Goal: Check status: Check status

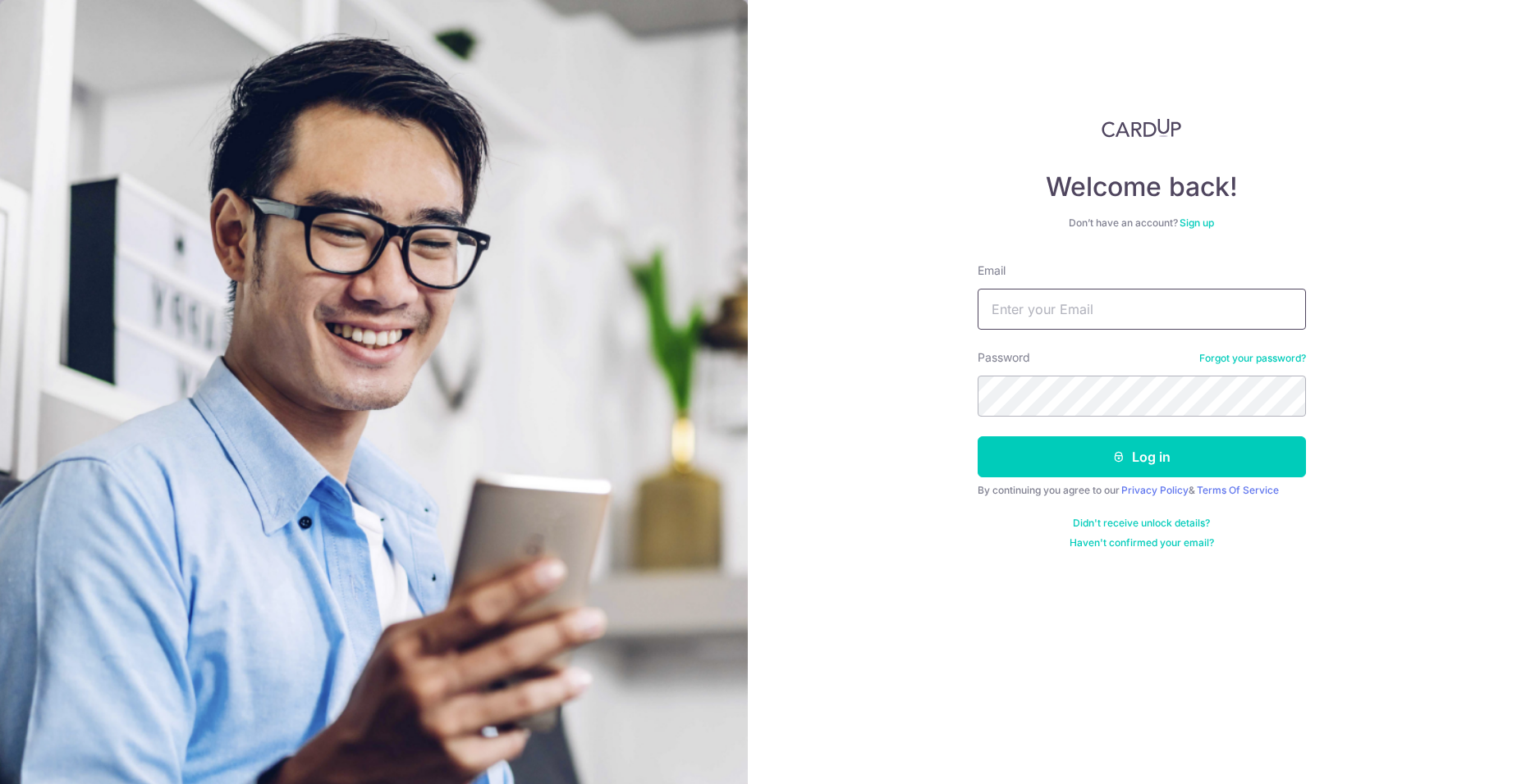
click at [1082, 311] on input "Email" at bounding box center [1141, 309] width 328 height 41
type input "[EMAIL_ADDRESS][DOMAIN_NAME]"
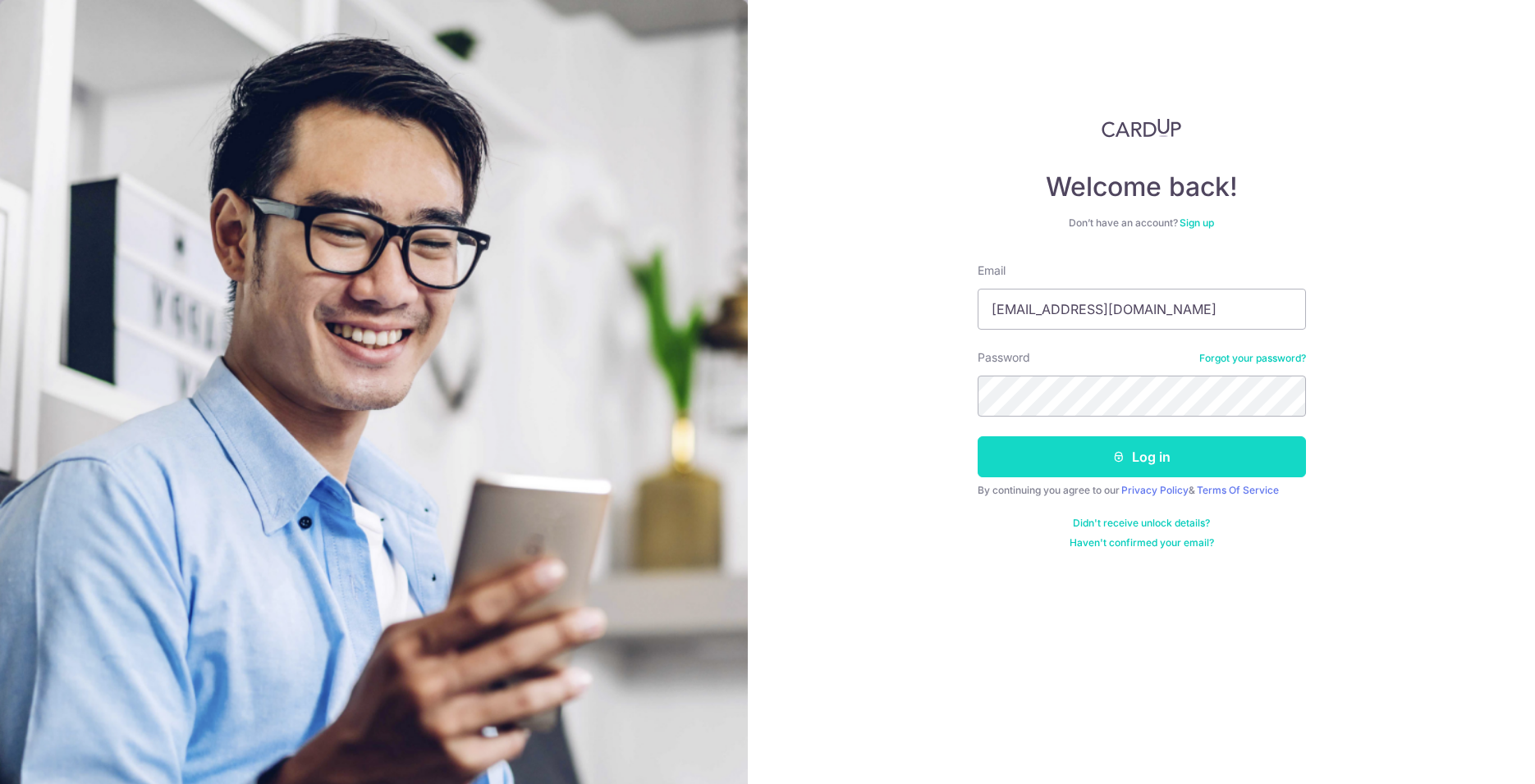
click at [1110, 458] on button "Log in" at bounding box center [1141, 457] width 328 height 41
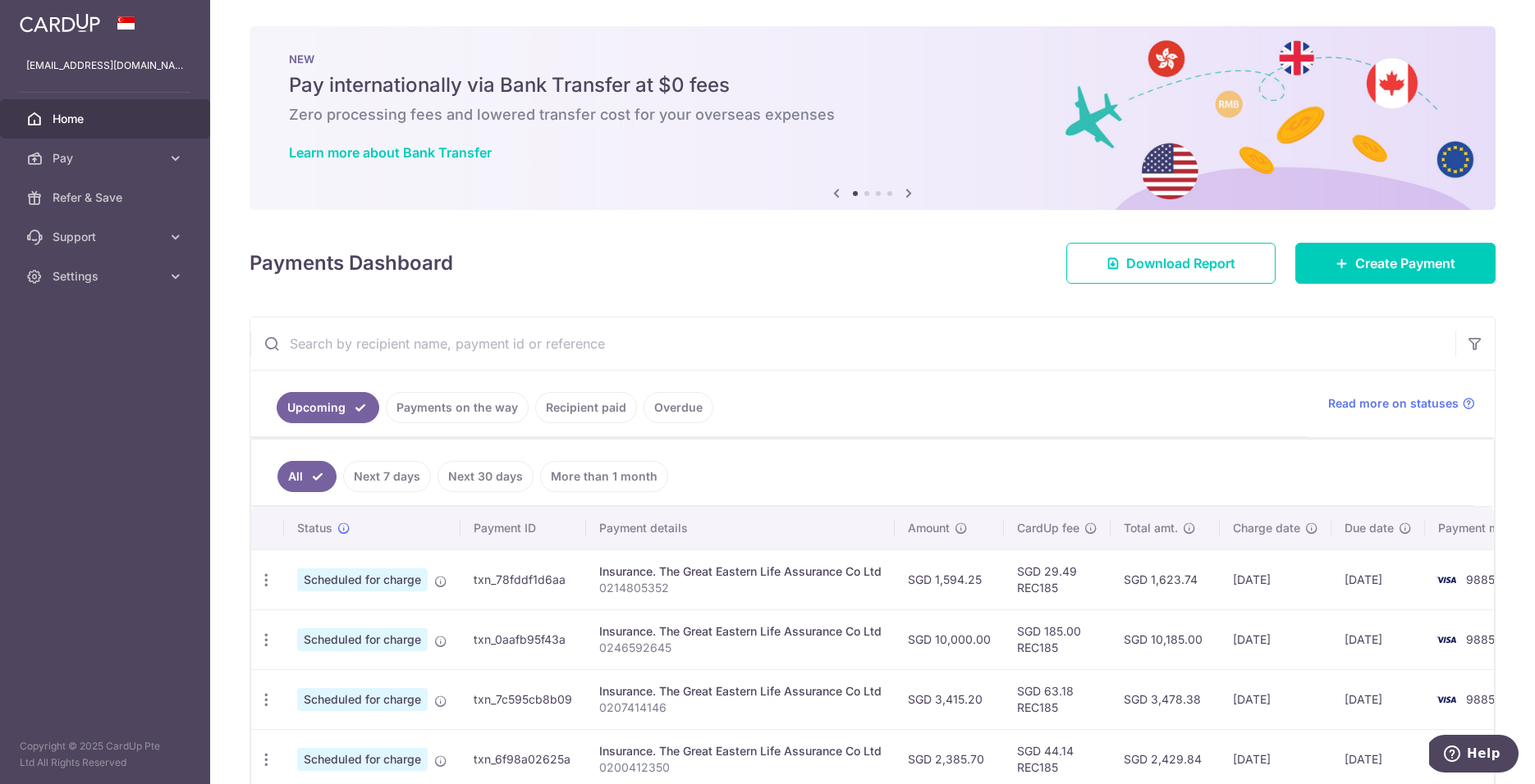
click at [471, 407] on link "Payments on the way" at bounding box center [458, 408] width 143 height 31
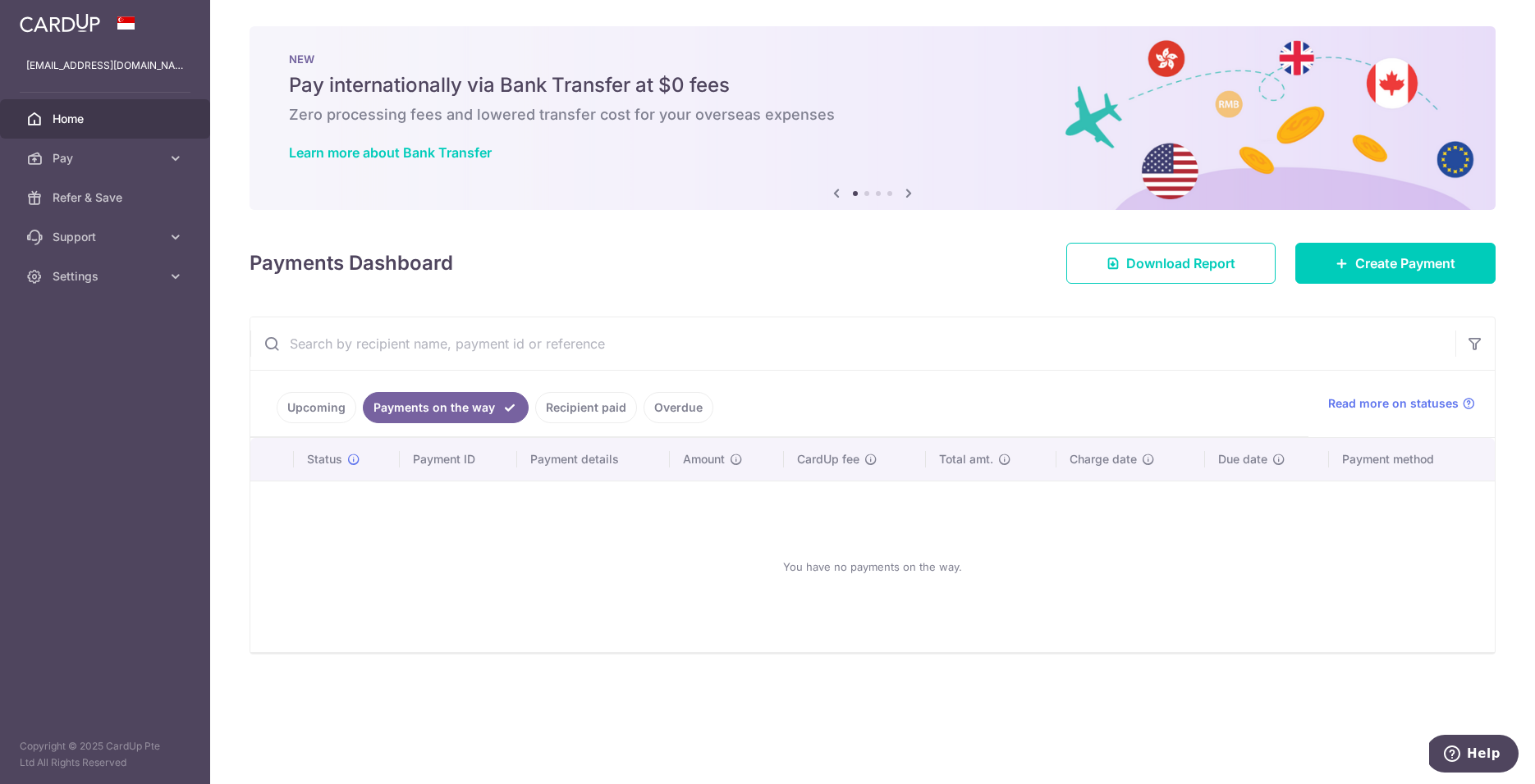
click at [582, 408] on link "Recipient paid" at bounding box center [585, 408] width 102 height 31
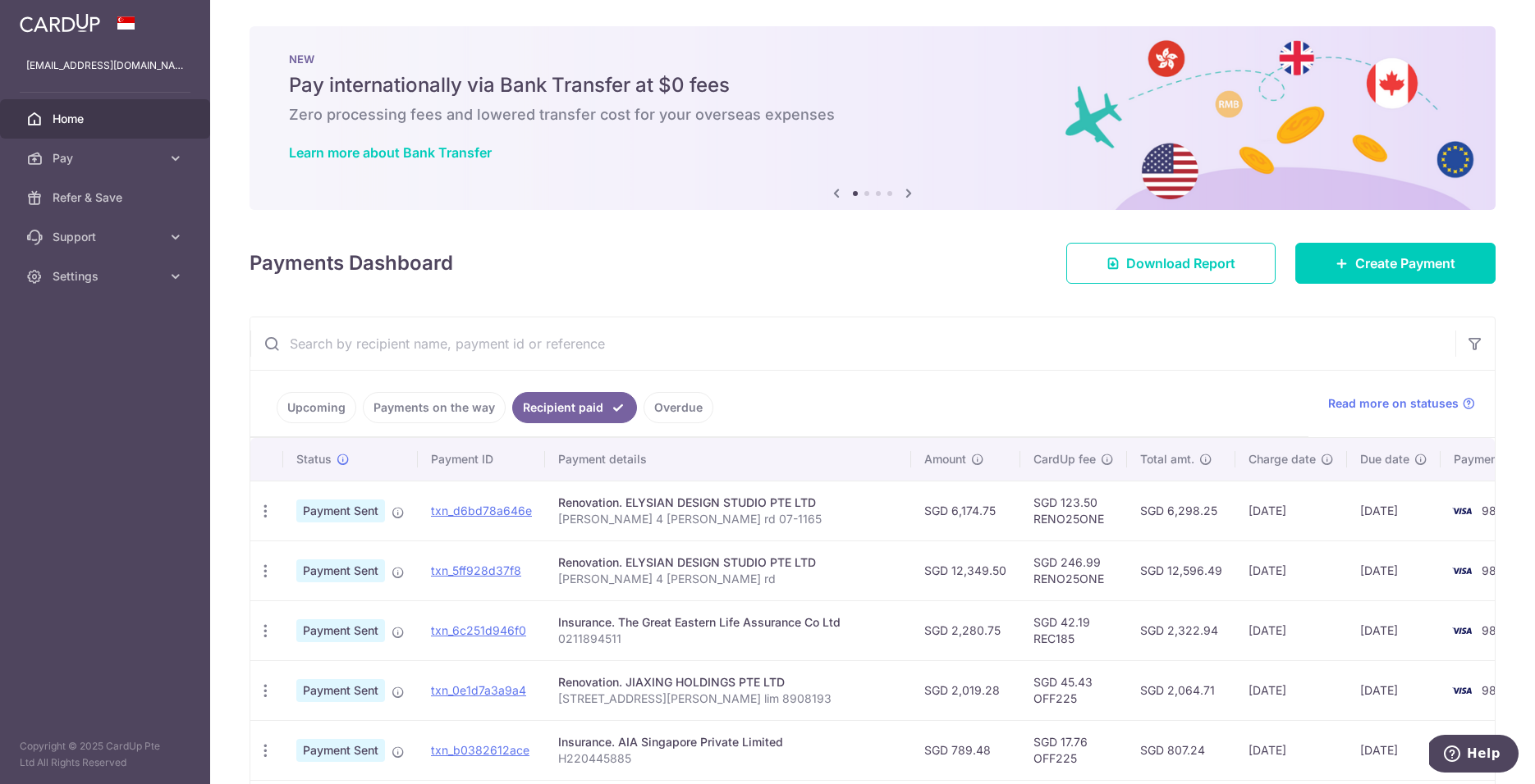
click at [328, 407] on link "Upcoming" at bounding box center [316, 408] width 79 height 31
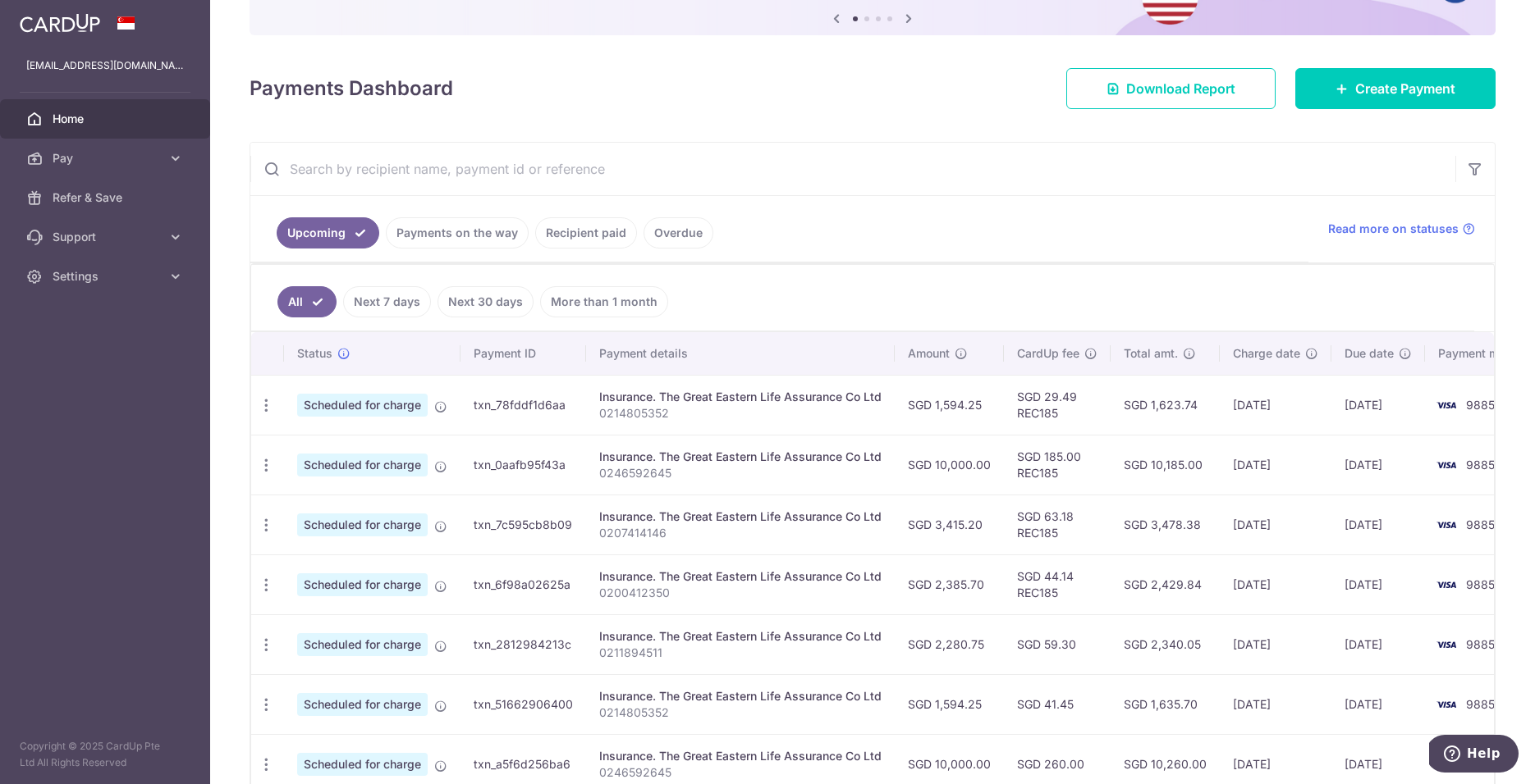
scroll to position [176, 0]
click at [591, 226] on link "Recipient paid" at bounding box center [585, 231] width 102 height 31
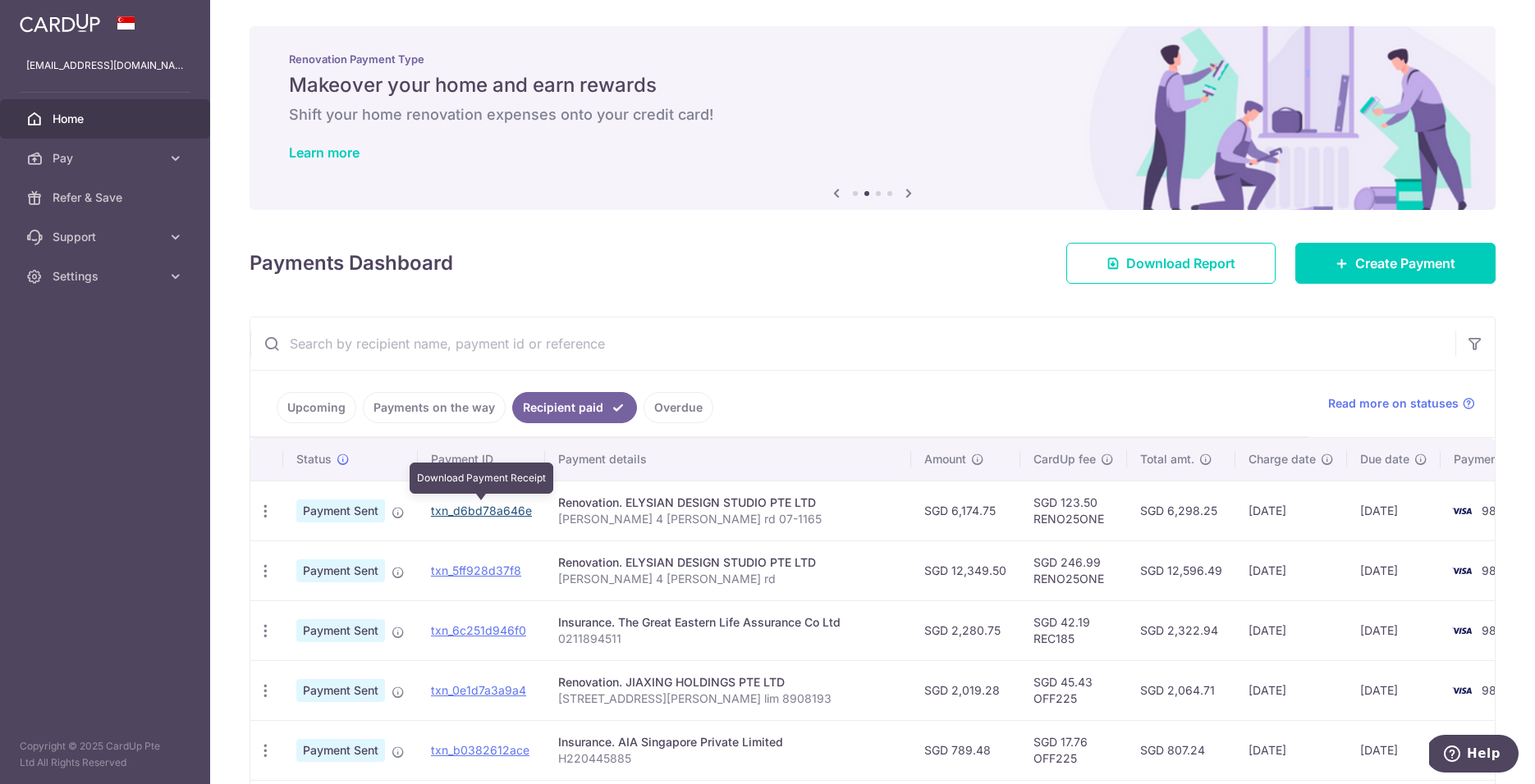
click at [464, 507] on link "txn_d6bd78a646e" at bounding box center [482, 510] width 101 height 14
click at [441, 400] on link "Payments on the way" at bounding box center [434, 408] width 143 height 31
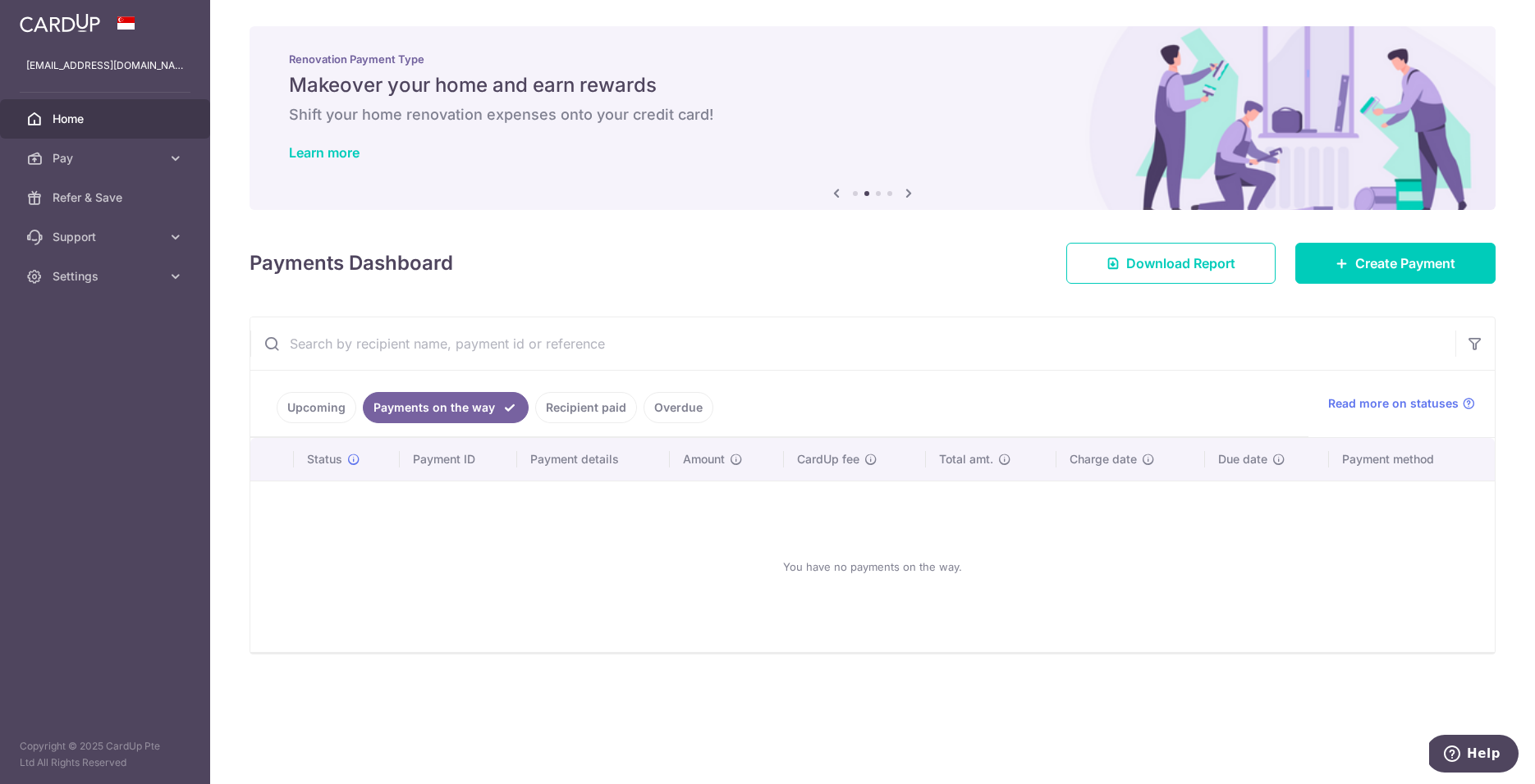
click at [304, 416] on link "Upcoming" at bounding box center [316, 408] width 79 height 31
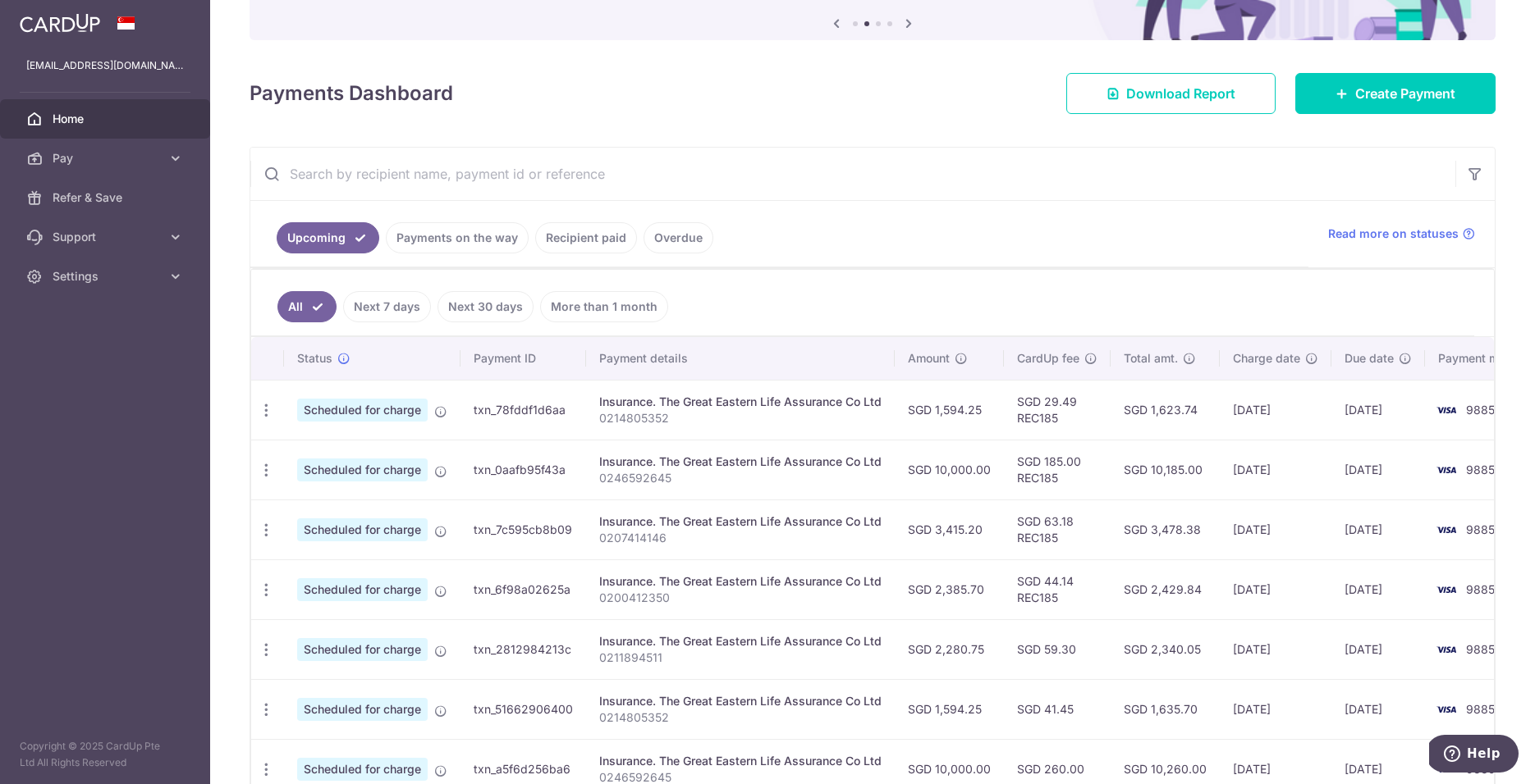
scroll to position [171, 0]
click at [938, 181] on input "text" at bounding box center [853, 173] width 1205 height 52
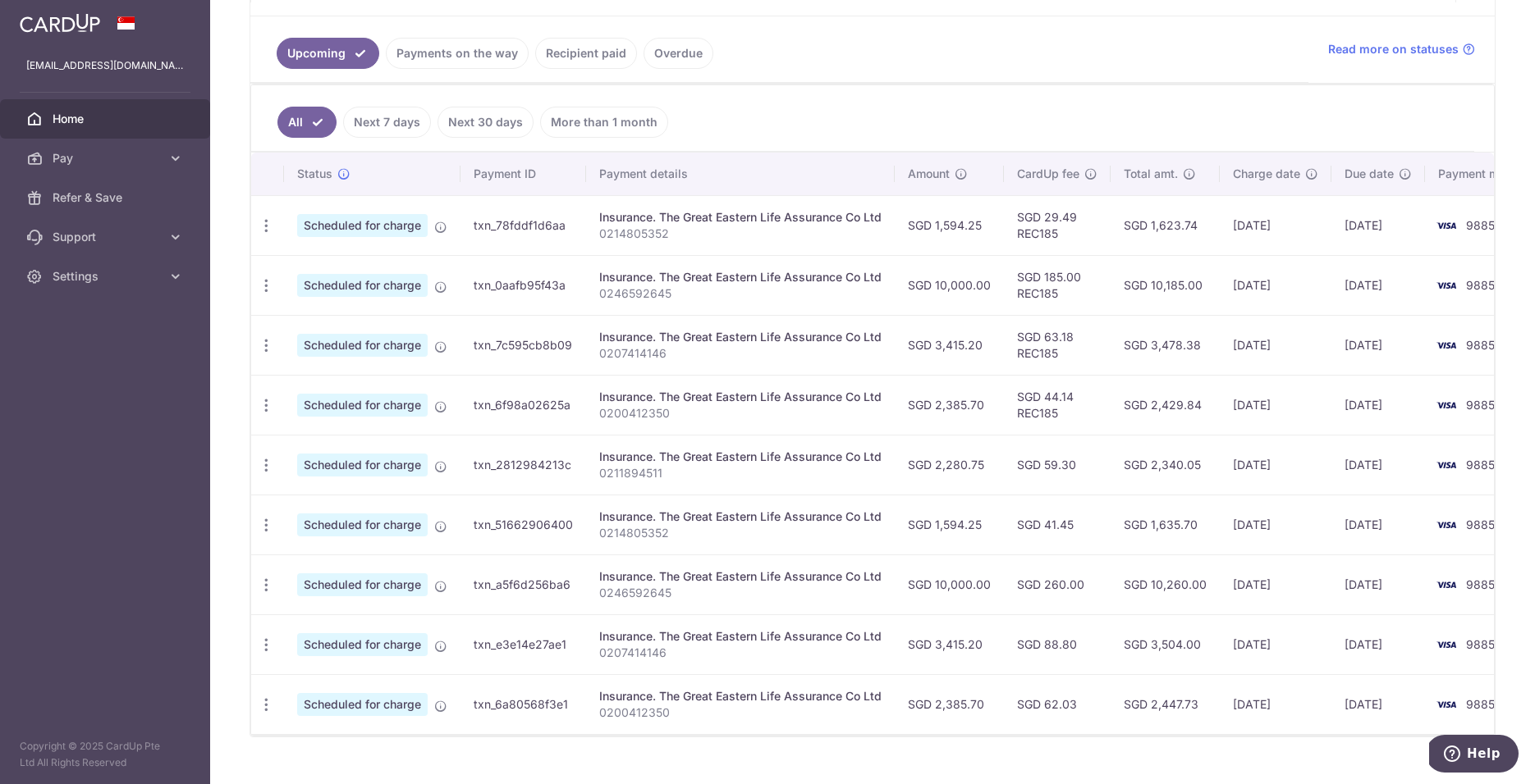
scroll to position [376, 0]
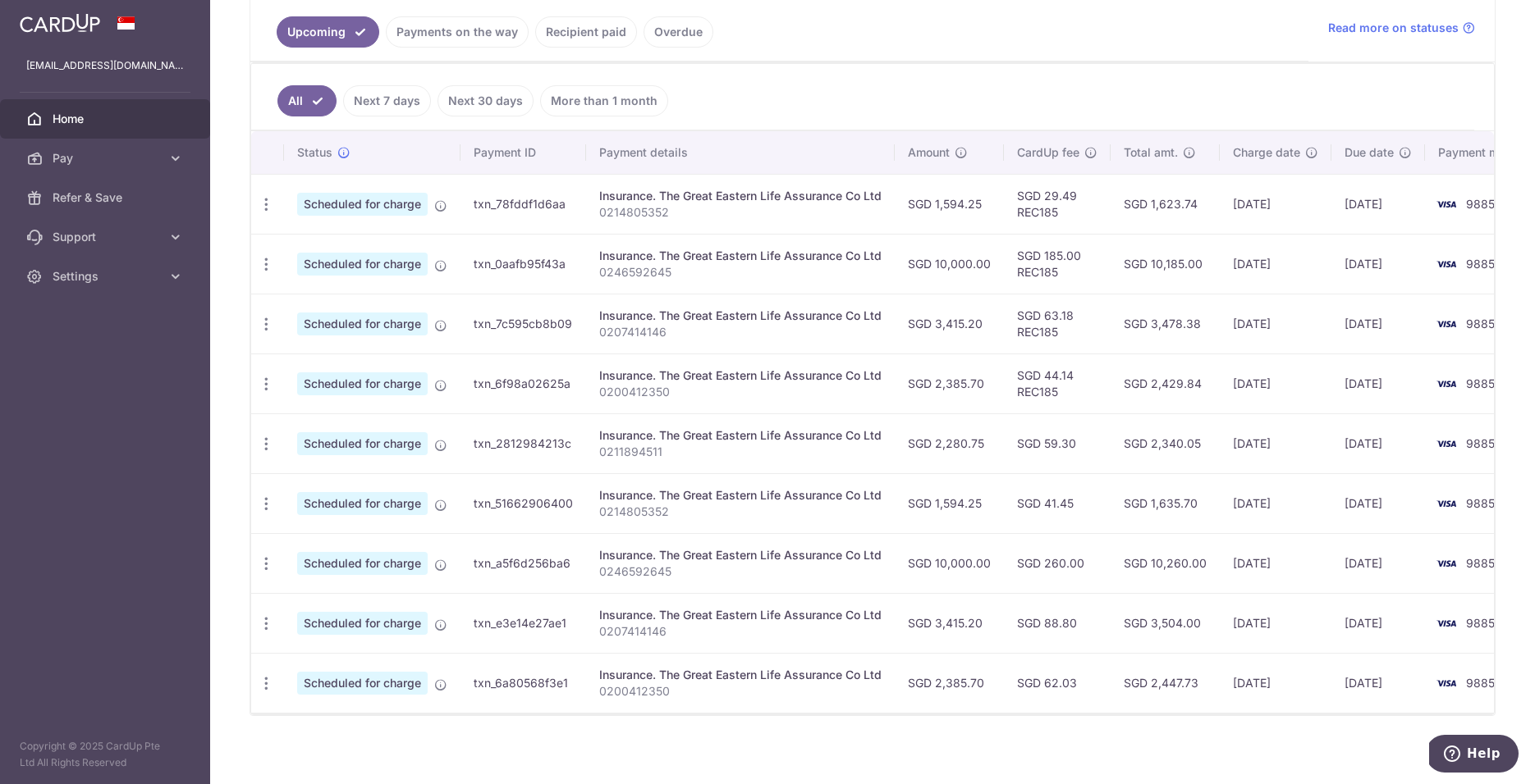
click at [1156, 77] on ul "All Next 7 days Next 30 days More than 1 month" at bounding box center [863, 97] width 1224 height 67
